Goal: Task Accomplishment & Management: Complete application form

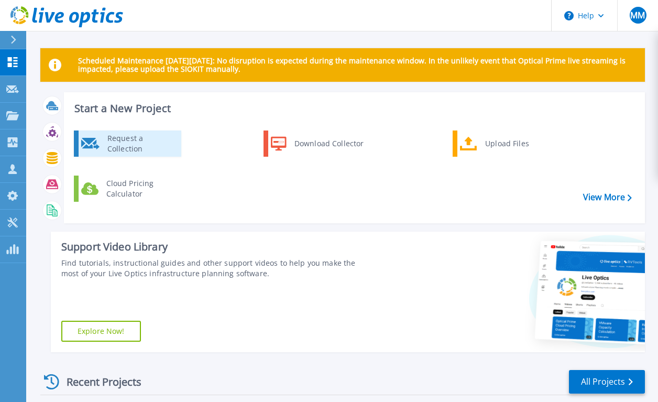
click at [147, 144] on div "Request a Collection" at bounding box center [140, 143] width 77 height 21
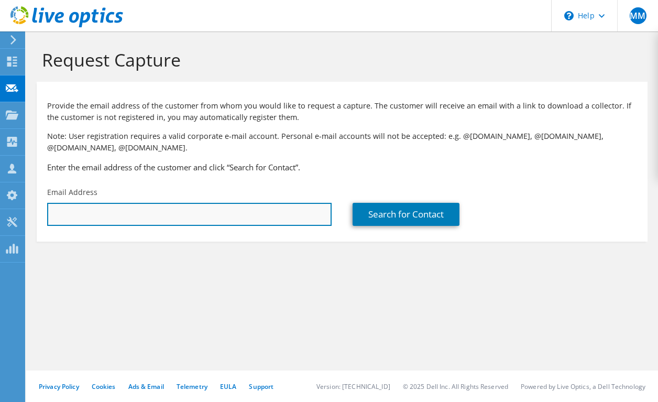
click at [133, 217] on input "text" at bounding box center [189, 214] width 285 height 23
paste input "Carold Allen-Blanco <Carold.Allen-Blanco@voteosceola.gov>"
drag, startPoint x: 128, startPoint y: 215, endPoint x: -3, endPoint y: 182, distance: 135.2
click at [0, 182] on html "MM Partner Team Member Michelle Malouf mmalouf@redesign-group.com redesign My P…" at bounding box center [329, 201] width 658 height 402
click at [192, 211] on input "Carold.Allen-Blanco@voteosceola.gov>" at bounding box center [189, 214] width 285 height 23
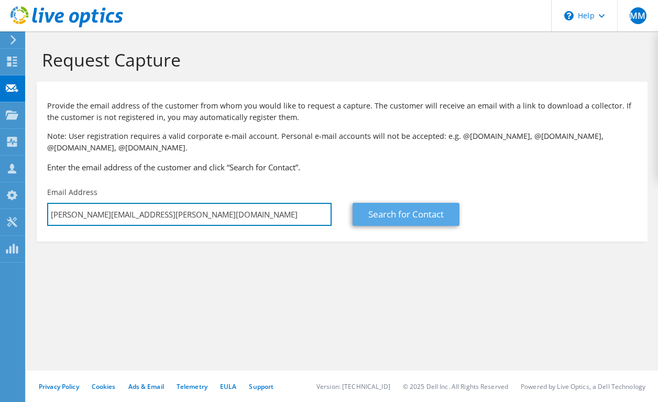
type input "Carold.Allen-Blanco@voteosceola.gov"
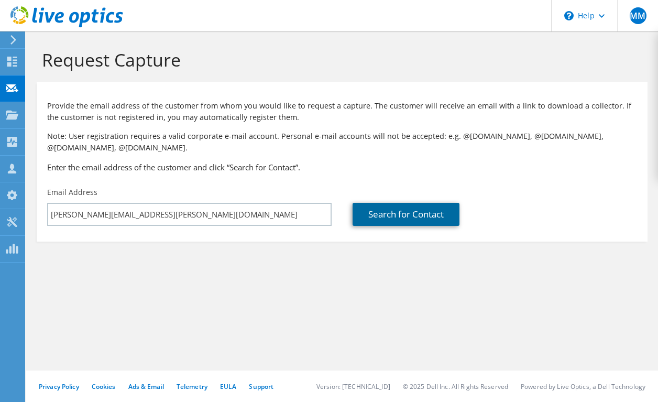
click at [410, 209] on link "Search for Contact" at bounding box center [406, 214] width 107 height 23
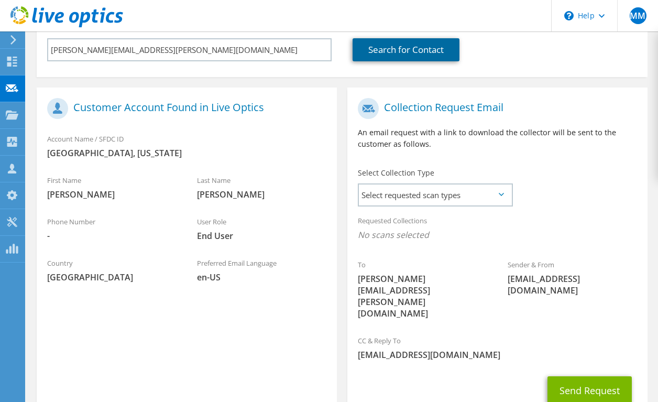
scroll to position [166, 0]
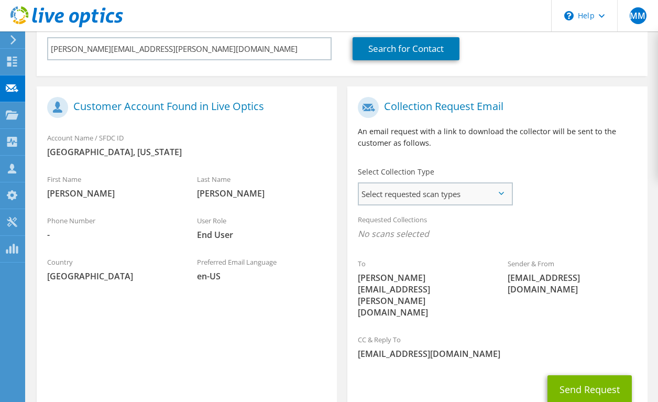
click at [415, 198] on span "Select requested scan types" at bounding box center [435, 193] width 153 height 21
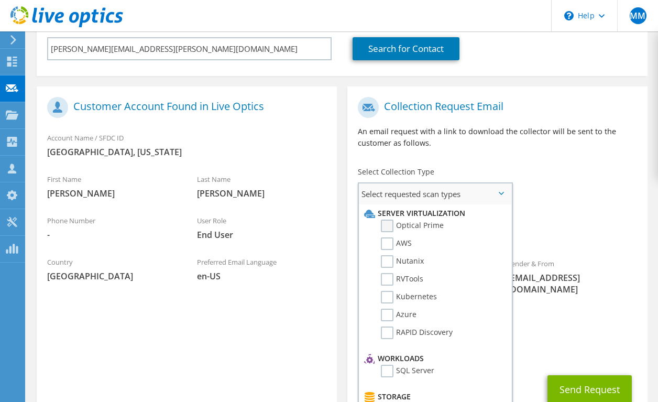
click at [404, 228] on label "Optical Prime" at bounding box center [412, 226] width 63 height 13
click at [0, 0] on input "Optical Prime" at bounding box center [0, 0] width 0 height 0
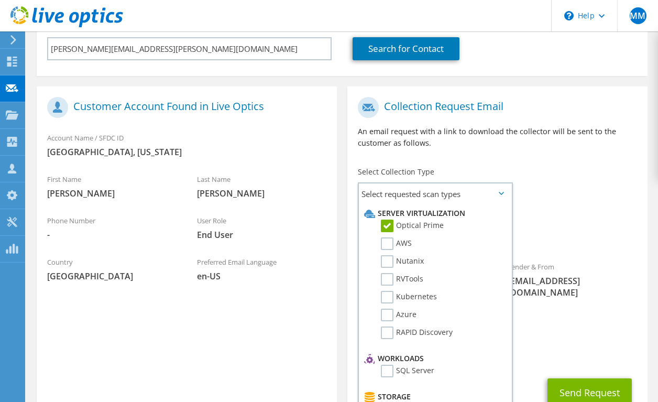
click at [558, 304] on div "To Carold.Allen-Blanco@voteosceola.gov Sender & From liveoptics@liveoptics.com" at bounding box center [498, 212] width 300 height 240
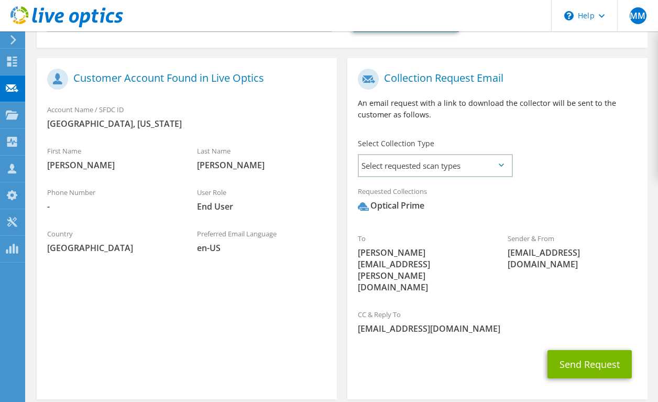
scroll to position [196, 0]
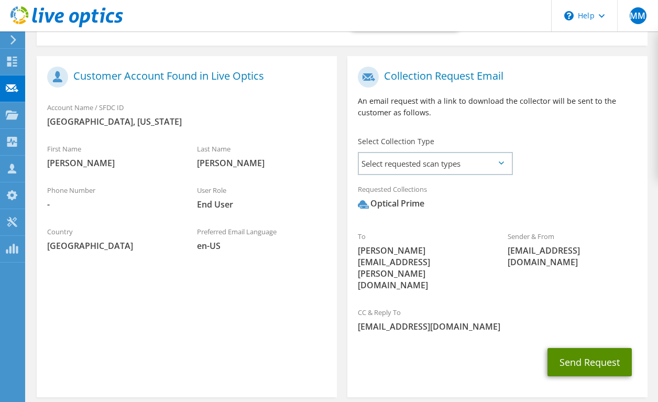
click at [581, 348] on button "Send Request" at bounding box center [590, 362] width 84 height 28
